Goal: Book appointment/travel/reservation

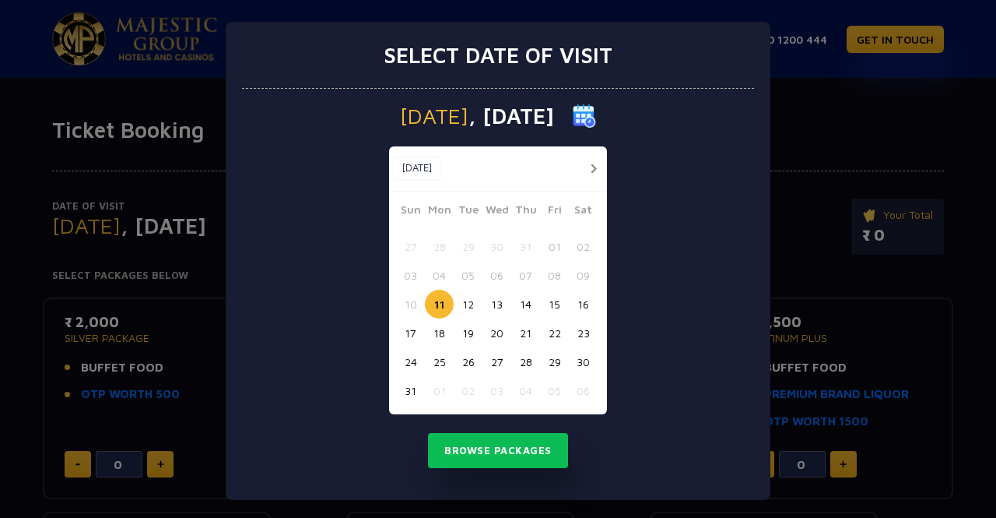
click at [398, 325] on button "17" at bounding box center [410, 332] width 29 height 29
click at [507, 460] on button "Browse Packages" at bounding box center [498, 451] width 140 height 36
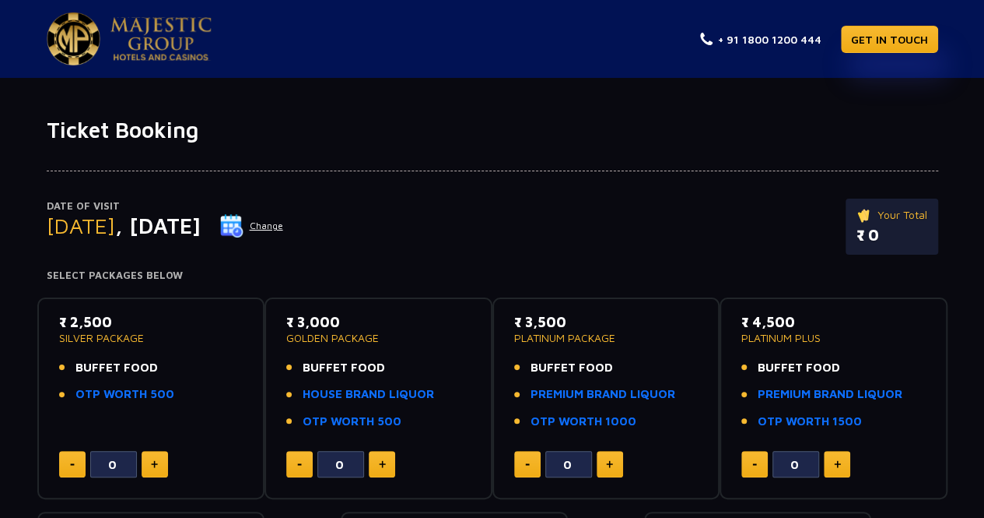
click at [157, 464] on img at bounding box center [154, 464] width 7 height 8
click at [63, 458] on button at bounding box center [72, 464] width 26 height 26
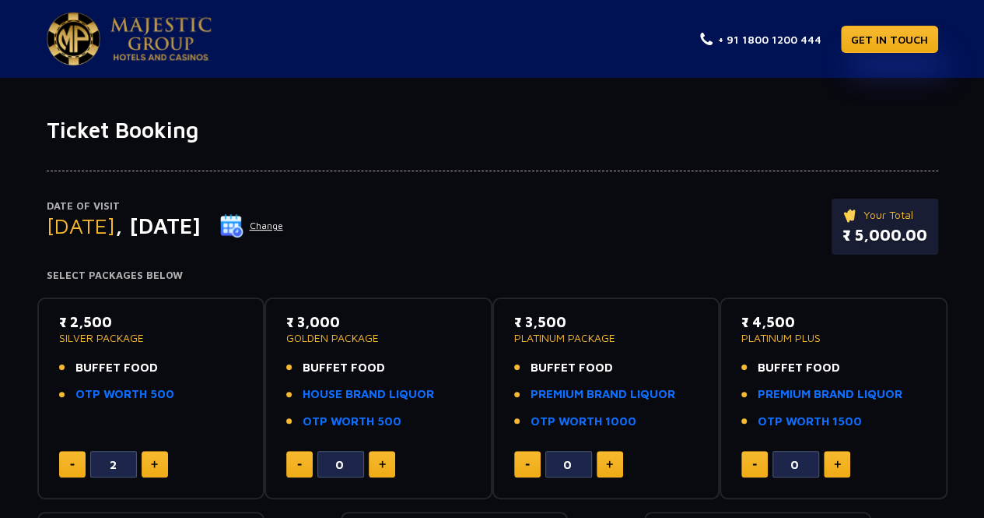
type input "1"
